Goal: Task Accomplishment & Management: Complete application form

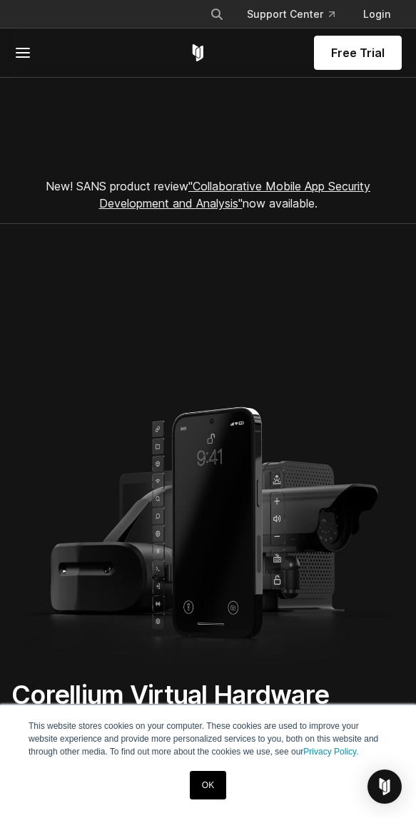
click at [372, 50] on span "Free Trial" at bounding box center [357, 52] width 53 height 17
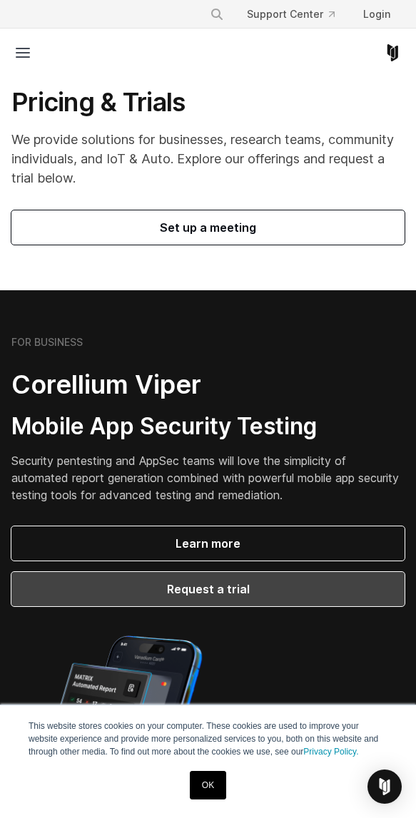
click at [315, 593] on span "Request a trial" at bounding box center [208, 589] width 359 height 17
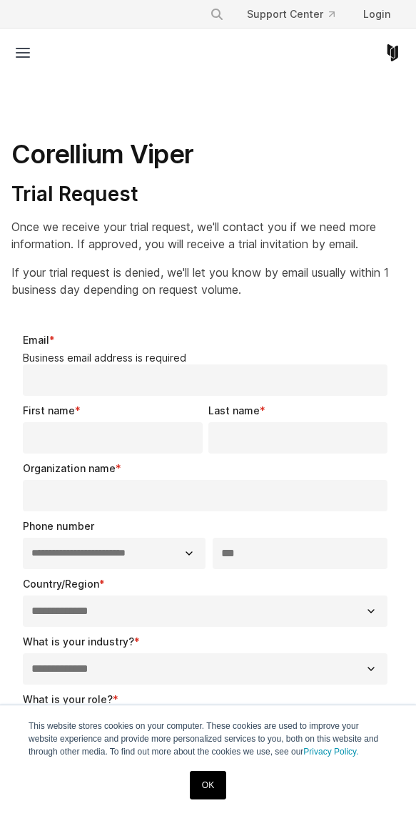
select select "**"
